Goal: Information Seeking & Learning: Compare options

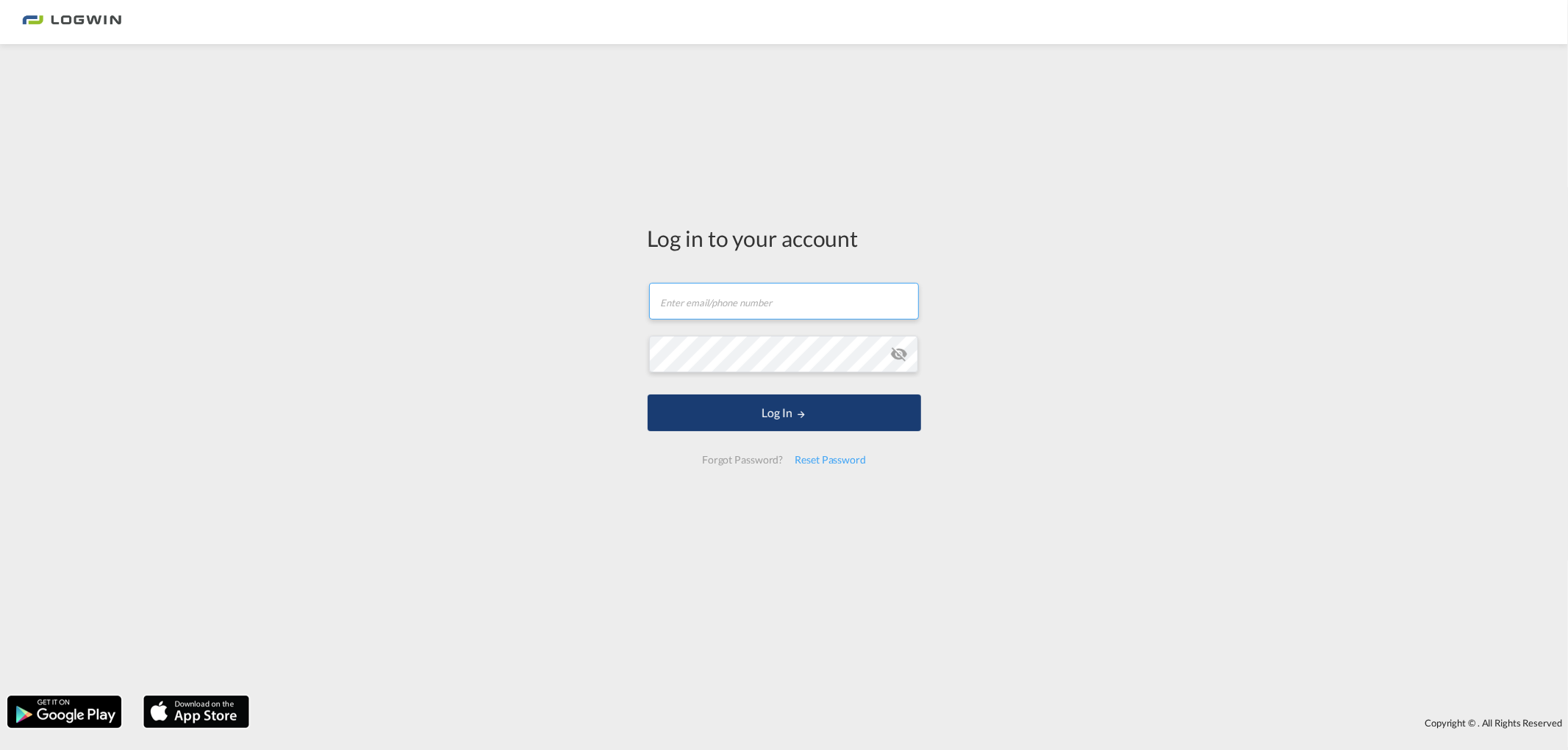
type input "[PERSON_NAME][EMAIL_ADDRESS][DOMAIN_NAME]"
click at [710, 416] on button "Log In" at bounding box center [784, 413] width 273 height 37
